Goal: Task Accomplishment & Management: Use online tool/utility

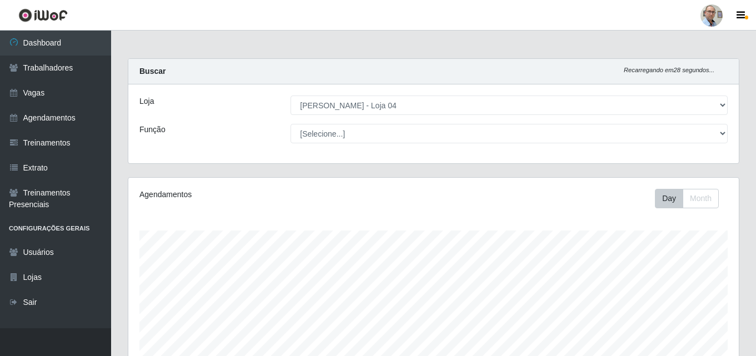
select select "251"
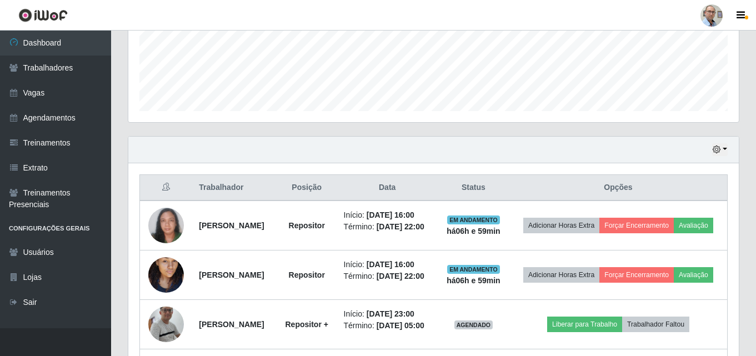
scroll to position [222, 0]
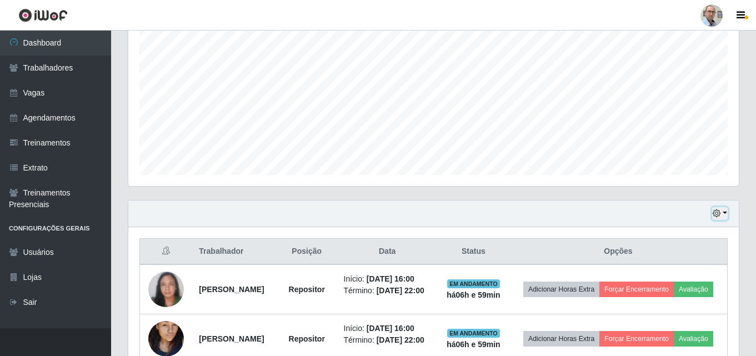
click at [725, 211] on button "button" at bounding box center [720, 213] width 16 height 13
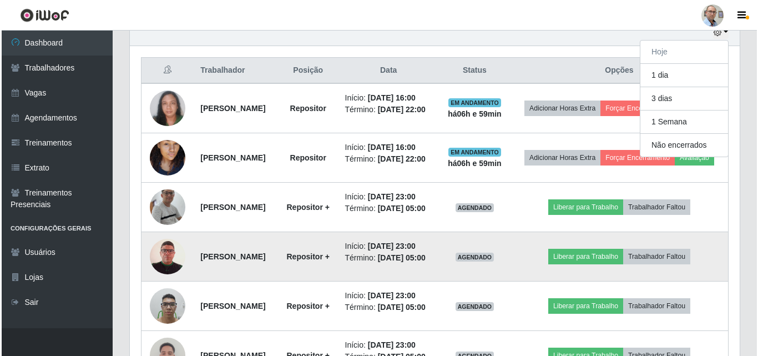
scroll to position [389, 0]
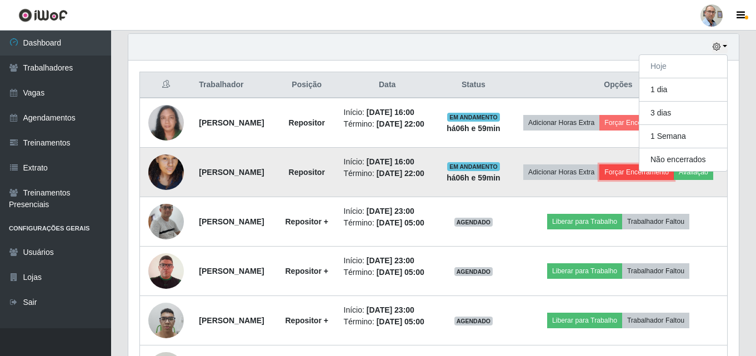
click at [662, 178] on button "Forçar Encerramento" at bounding box center [636, 172] width 74 height 16
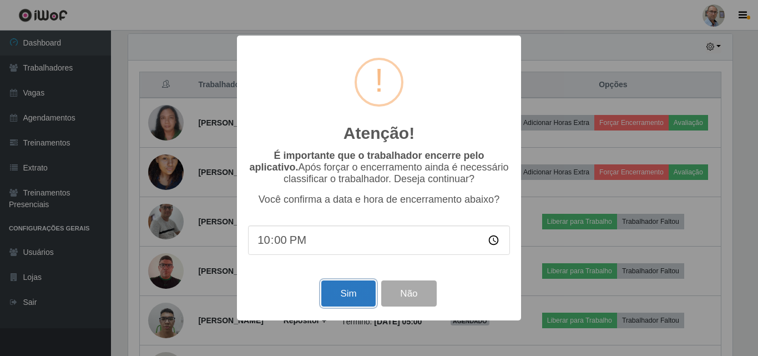
click at [336, 296] on button "Sim" at bounding box center [348, 293] width 54 height 26
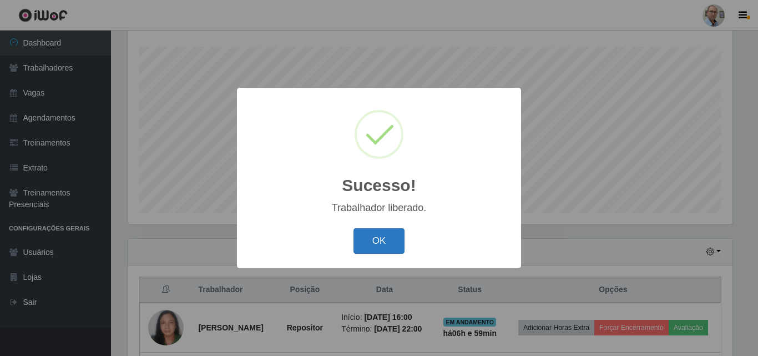
click at [380, 234] on button "OK" at bounding box center [380, 241] width 52 height 26
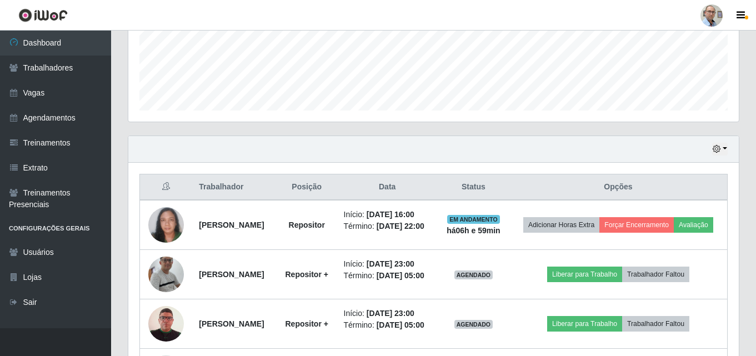
scroll to position [350, 0]
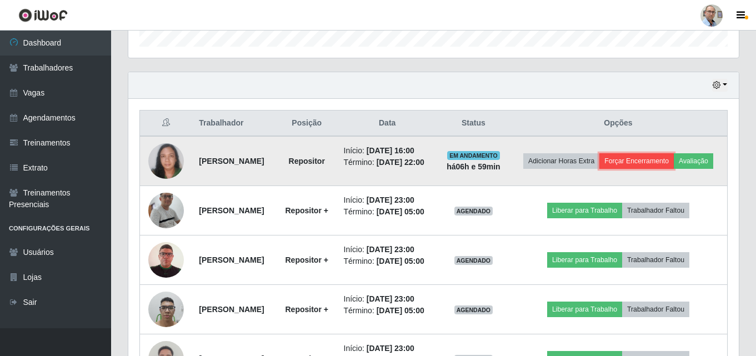
click at [673, 160] on button "Forçar Encerramento" at bounding box center [636, 161] width 74 height 16
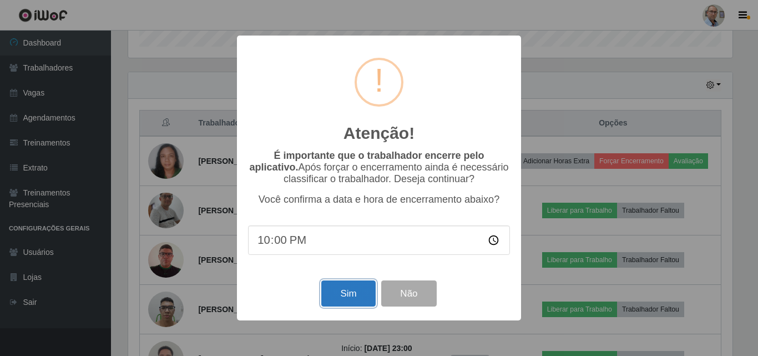
click at [355, 301] on button "Sim" at bounding box center [348, 293] width 54 height 26
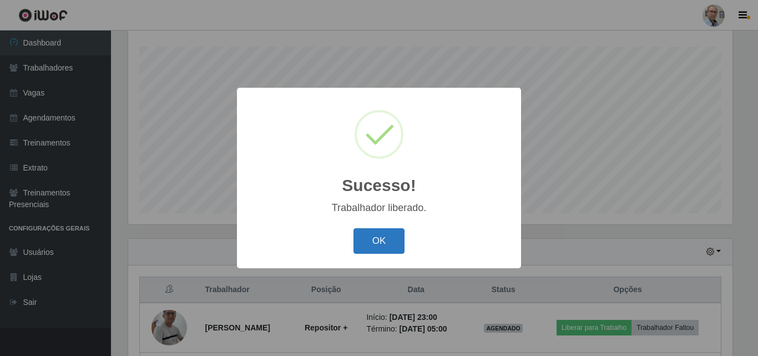
click at [376, 231] on button "OK" at bounding box center [380, 241] width 52 height 26
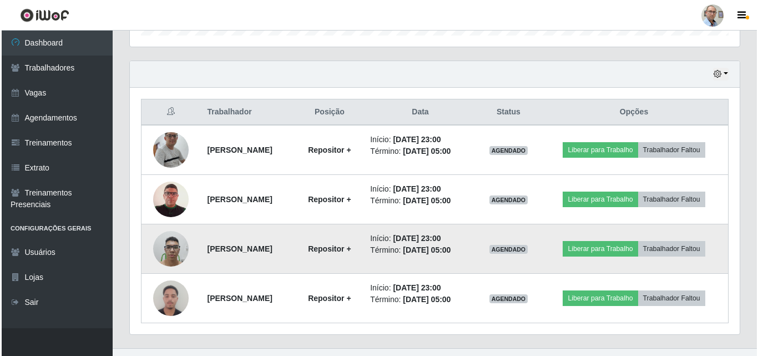
scroll to position [381, 0]
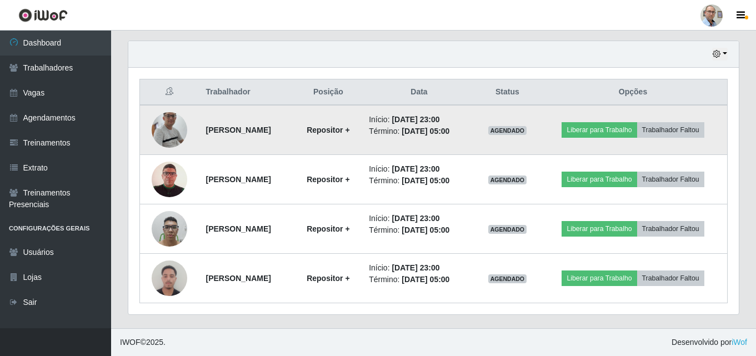
click at [163, 128] on img at bounding box center [170, 129] width 36 height 81
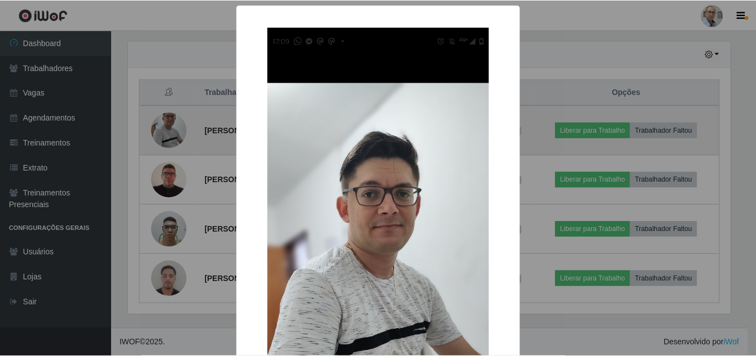
scroll to position [230, 605]
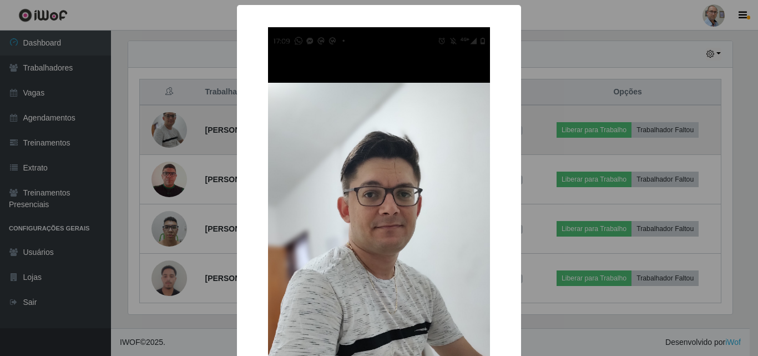
click at [163, 128] on div "× OK Cancel" at bounding box center [379, 178] width 758 height 356
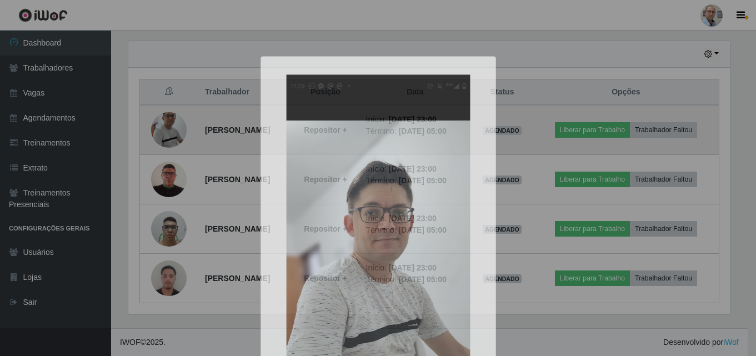
scroll to position [0, 0]
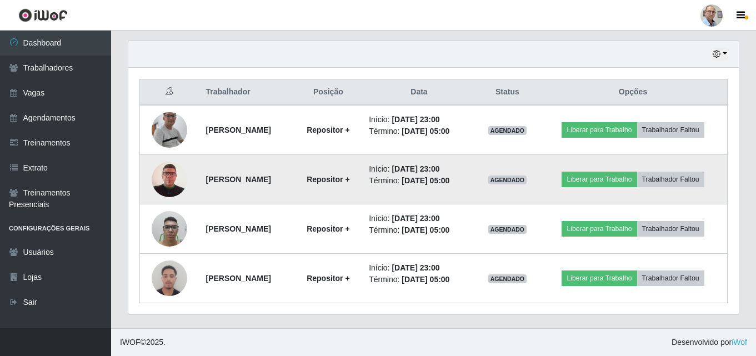
click at [162, 182] on img at bounding box center [170, 179] width 36 height 51
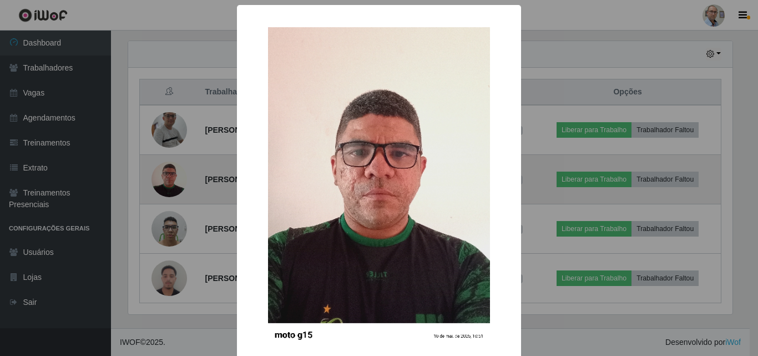
click at [162, 182] on div "× OK Cancel" at bounding box center [379, 178] width 758 height 356
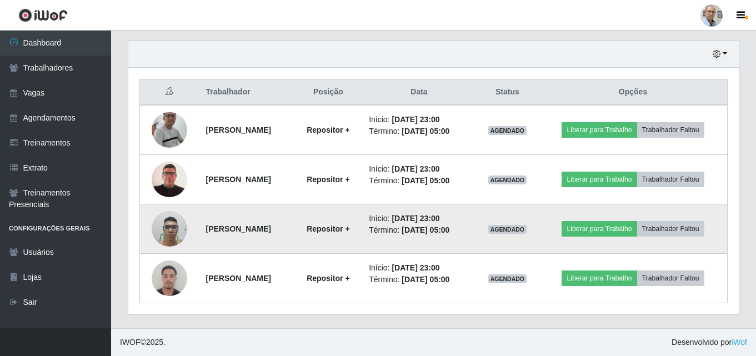
click at [167, 227] on img at bounding box center [170, 228] width 36 height 47
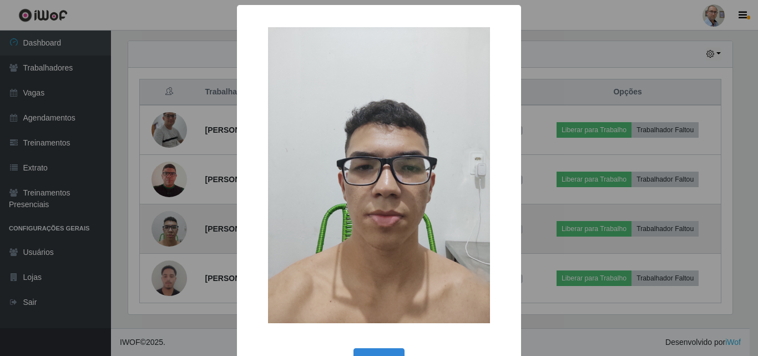
click at [167, 227] on div "× OK Cancel" at bounding box center [379, 178] width 758 height 356
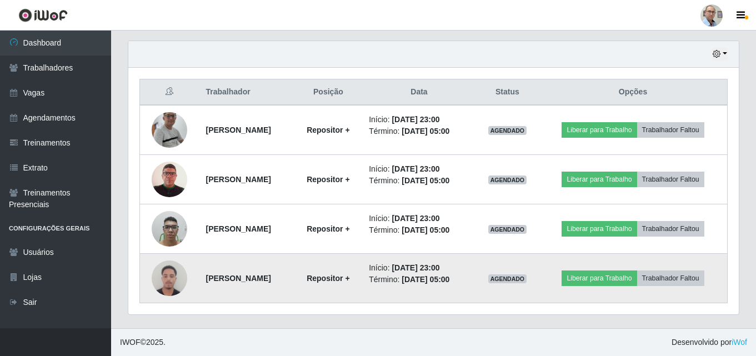
click at [170, 276] on img at bounding box center [170, 277] width 36 height 47
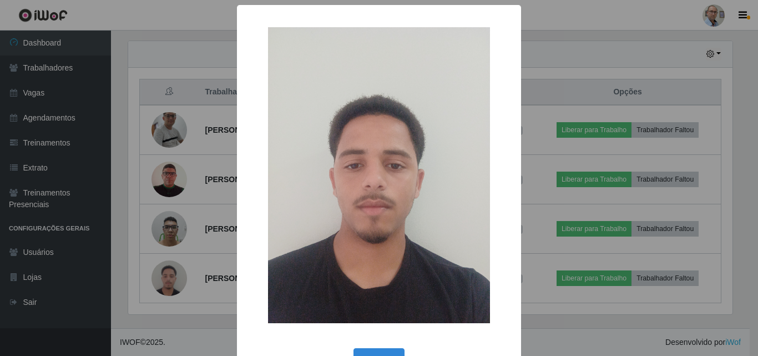
click at [123, 85] on div "× OK Cancel" at bounding box center [379, 178] width 758 height 356
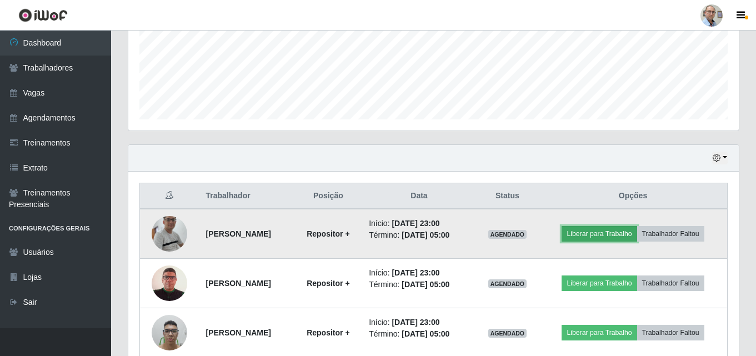
click at [596, 235] on button "Liberar para Trabalho" at bounding box center [598, 234] width 75 height 16
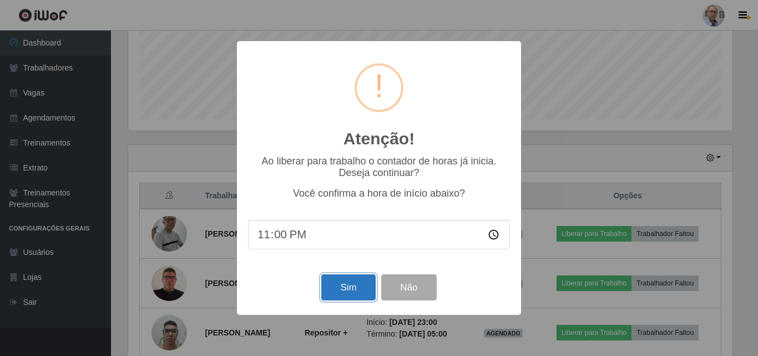
click at [353, 289] on button "Sim" at bounding box center [348, 287] width 54 height 26
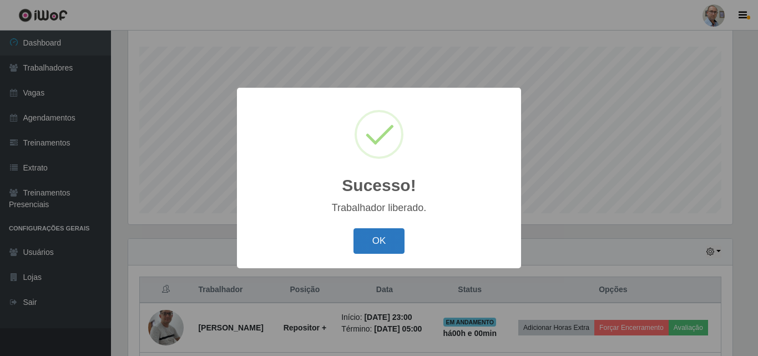
click at [370, 243] on button "OK" at bounding box center [380, 241] width 52 height 26
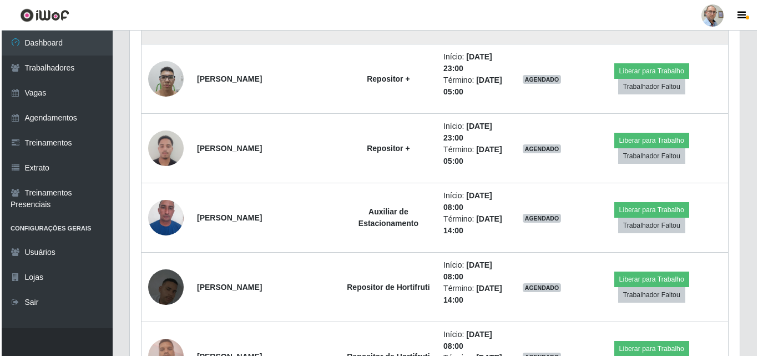
scroll to position [415, 0]
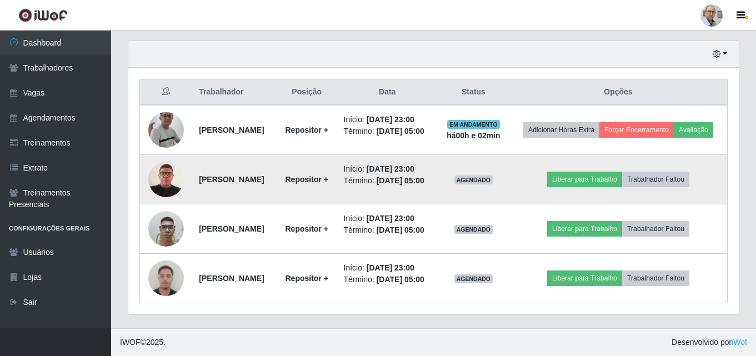
click at [168, 158] on img at bounding box center [166, 179] width 36 height 51
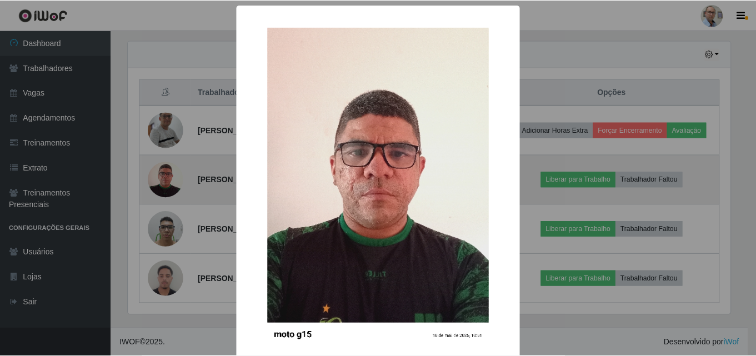
scroll to position [230, 605]
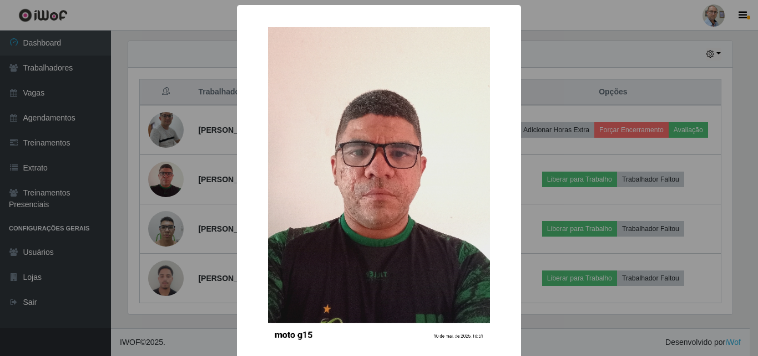
click at [167, 223] on div "× OK Cancel" at bounding box center [379, 178] width 758 height 356
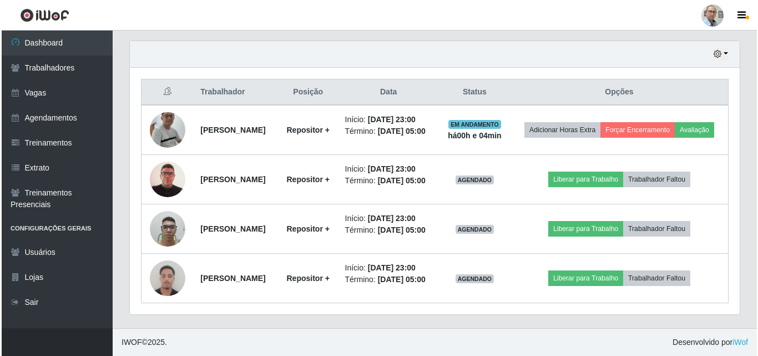
scroll to position [415, 0]
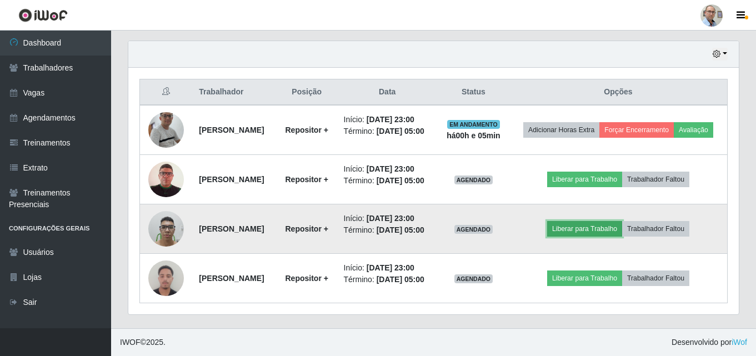
click at [590, 221] on button "Liberar para Trabalho" at bounding box center [584, 229] width 75 height 16
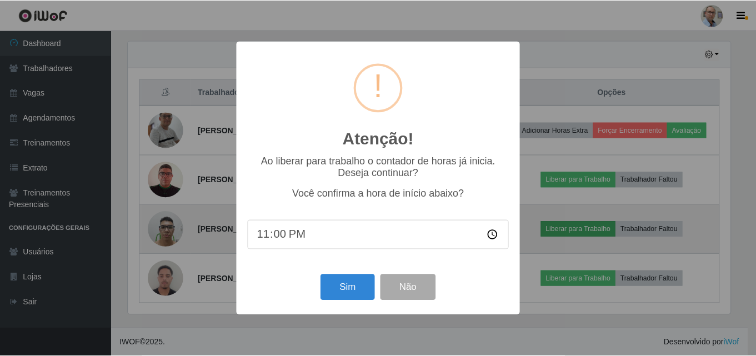
scroll to position [230, 605]
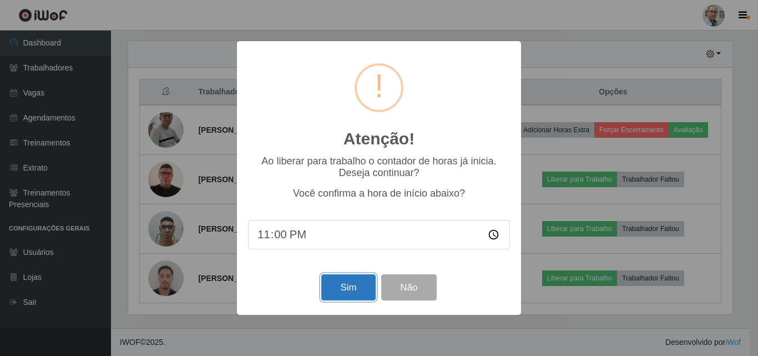
click at [349, 296] on button "Sim" at bounding box center [348, 287] width 54 height 26
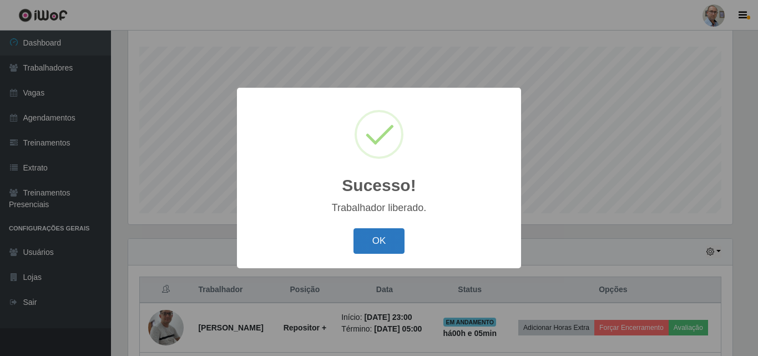
click at [377, 246] on button "OK" at bounding box center [380, 241] width 52 height 26
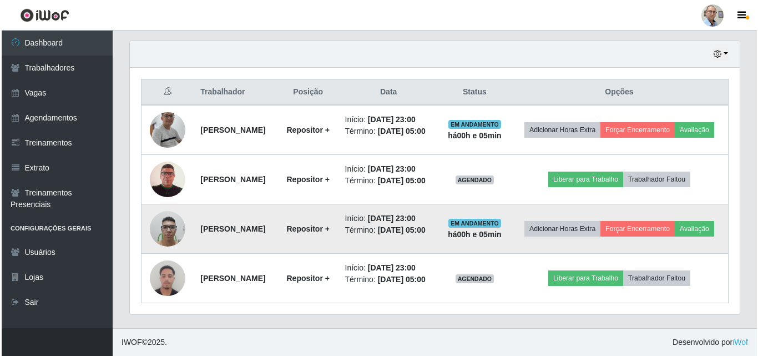
scroll to position [415, 0]
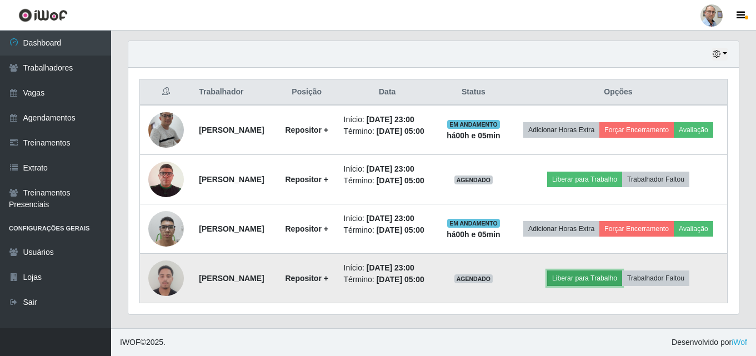
click at [590, 274] on button "Liberar para Trabalho" at bounding box center [584, 278] width 75 height 16
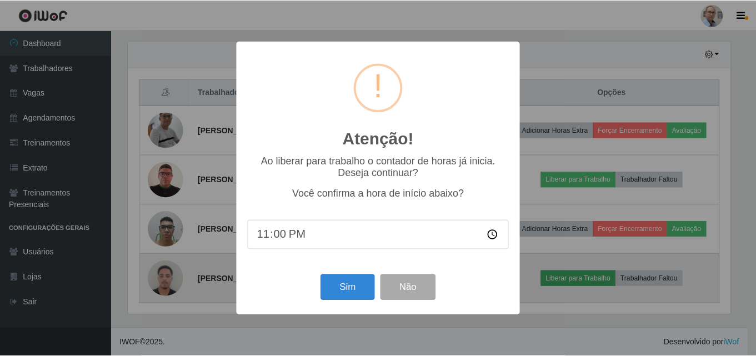
scroll to position [230, 605]
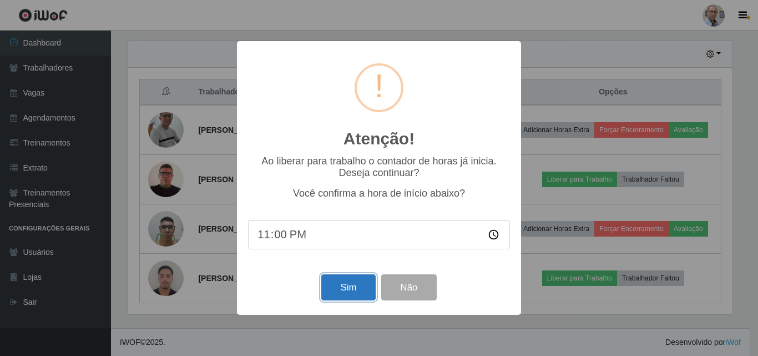
click at [348, 287] on button "Sim" at bounding box center [348, 287] width 54 height 26
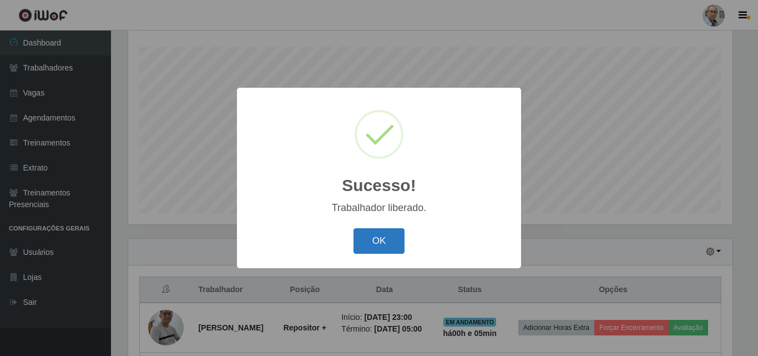
click at [385, 249] on button "OK" at bounding box center [380, 241] width 52 height 26
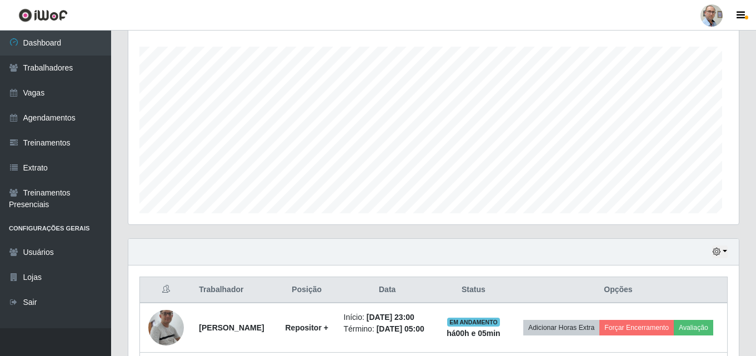
scroll to position [230, 610]
click at [140, 9] on header "Perfil Alterar Senha Sair" at bounding box center [378, 15] width 756 height 31
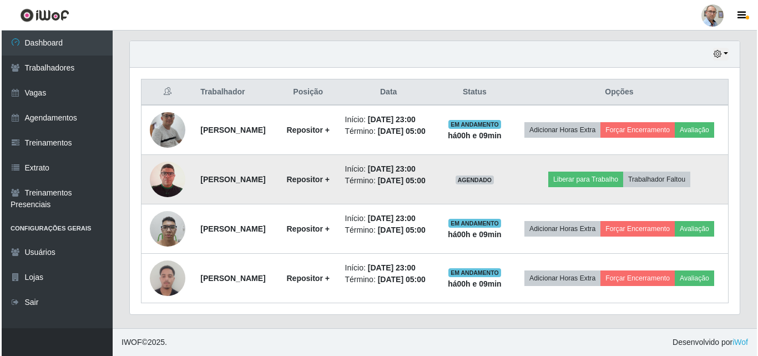
scroll to position [415, 0]
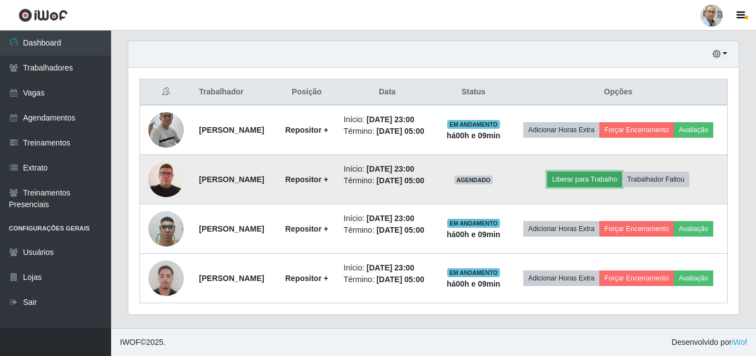
click at [577, 172] on button "Liberar para Trabalho" at bounding box center [584, 180] width 75 height 16
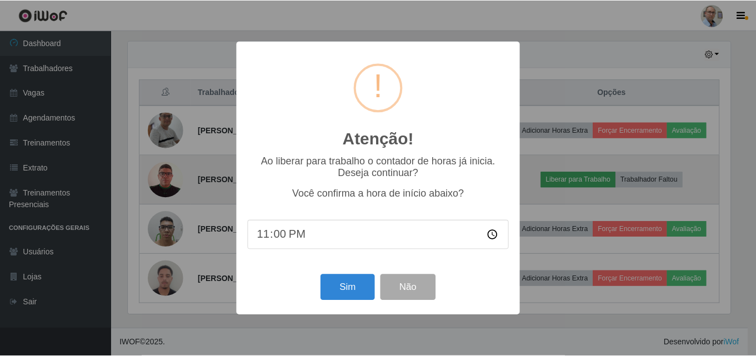
scroll to position [230, 605]
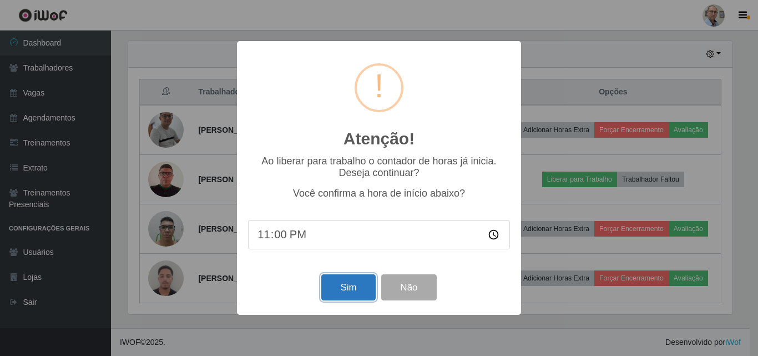
click at [349, 289] on button "Sim" at bounding box center [348, 287] width 54 height 26
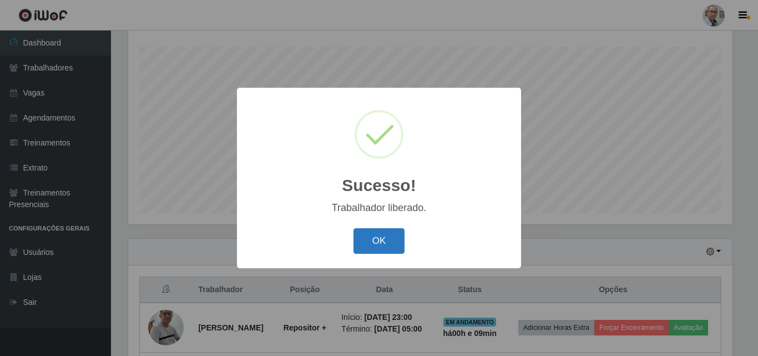
click at [381, 233] on button "OK" at bounding box center [380, 241] width 52 height 26
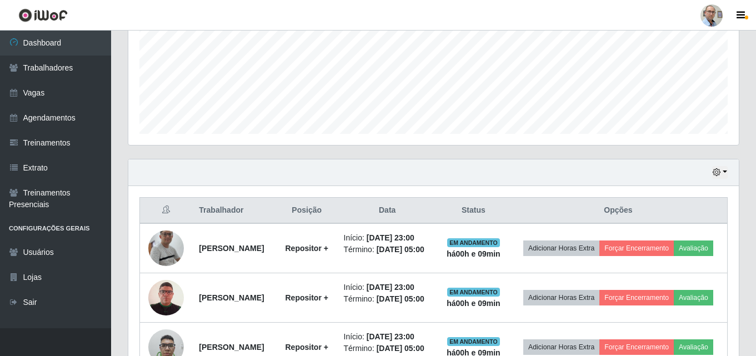
scroll to position [278, 0]
